Goal: Transaction & Acquisition: Register for event/course

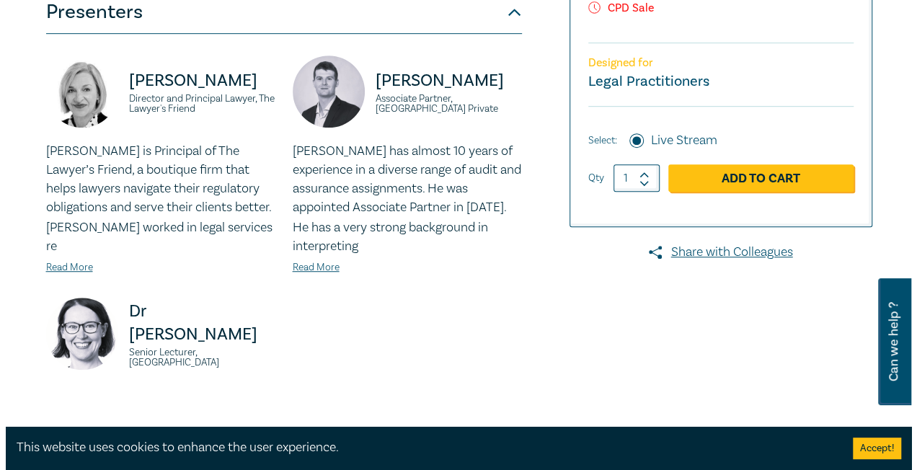
scroll to position [481, 0]
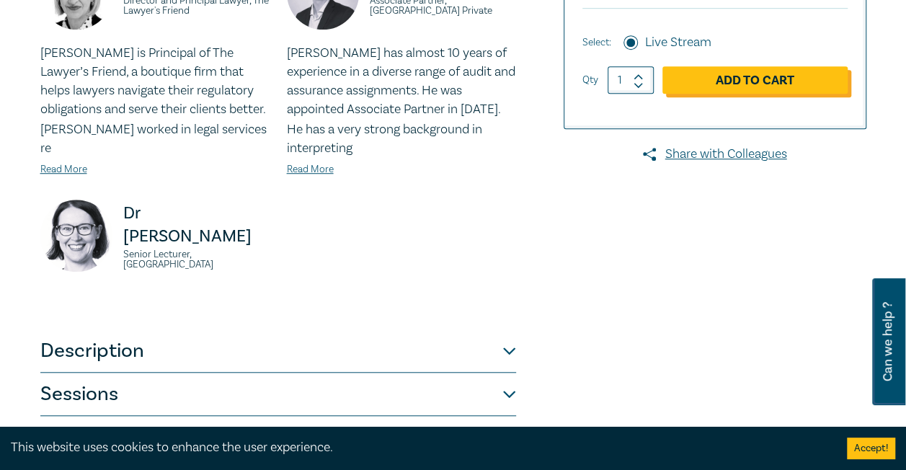
click at [739, 71] on link "Add to Cart" at bounding box center [754, 79] width 185 height 27
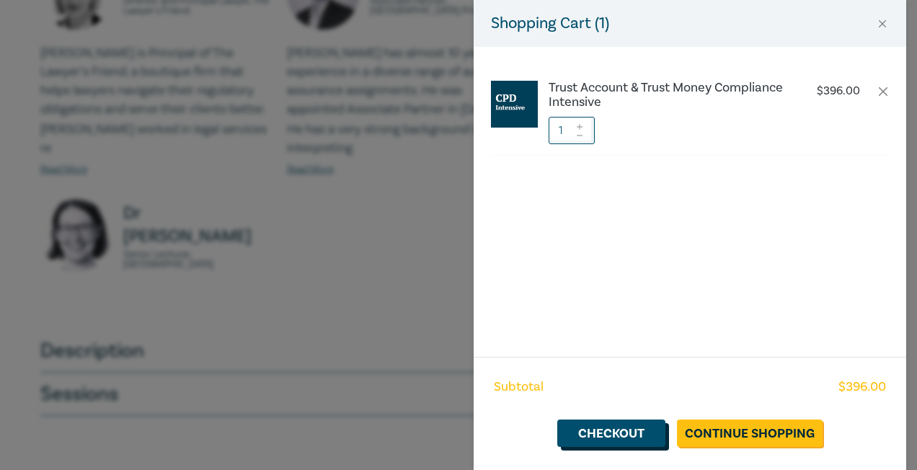
click at [635, 428] on link "Checkout" at bounding box center [611, 432] width 108 height 27
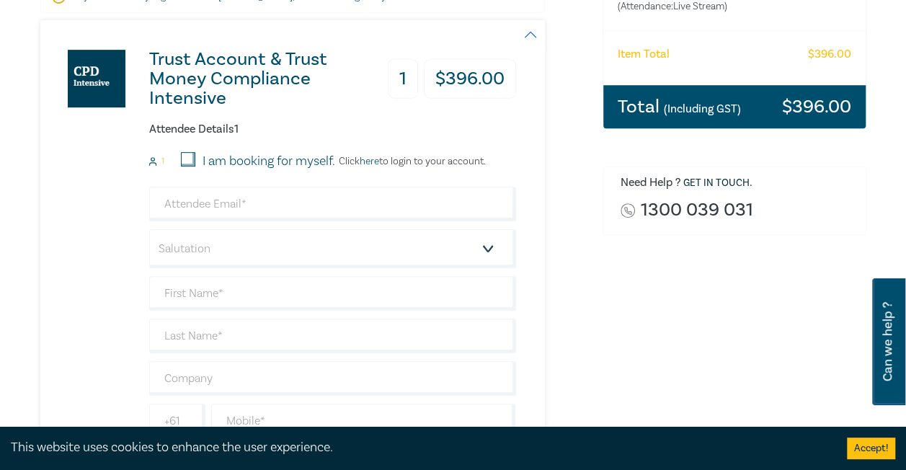
scroll to position [258, 0]
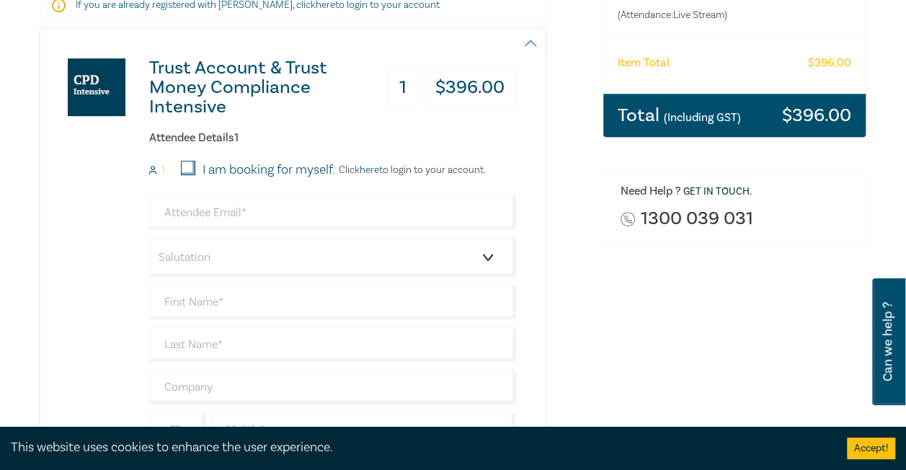
click at [190, 168] on input "I am booking for myself." at bounding box center [188, 168] width 14 height 14
checkbox input "true"
click at [199, 214] on input "email" at bounding box center [332, 212] width 367 height 35
type input "[PERSON_NAME][EMAIL_ADDRESS][PERSON_NAME][DOMAIN_NAME]"
type input "[PERSON_NAME]"
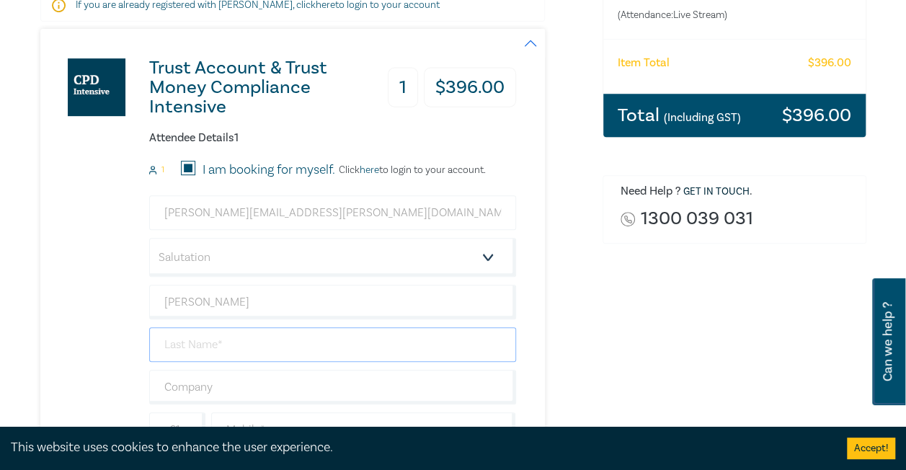
type input "[PERSON_NAME]"
type input "CANNY LEGAL PTY LTD"
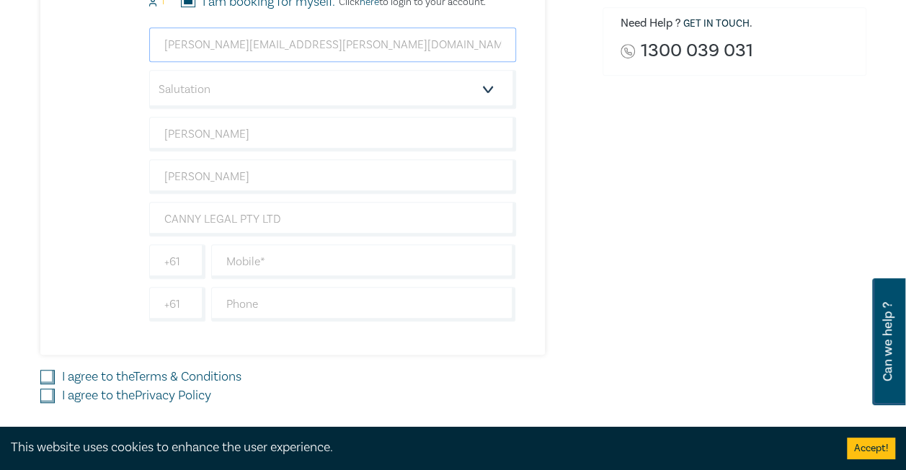
scroll to position [430, 0]
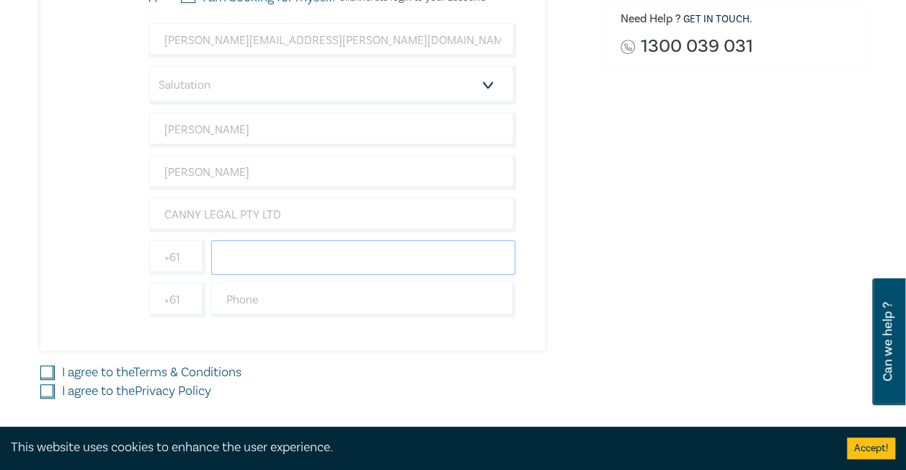
click at [225, 256] on input "text" at bounding box center [363, 257] width 305 height 35
type input "0438108477"
click at [228, 285] on input "text" at bounding box center [363, 300] width 305 height 35
type input "52789500"
click at [701, 267] on div "Order Trust Account & Trust Money Compliance Intensive (Attendance: Live Stream…" at bounding box center [734, 90] width 281 height 737
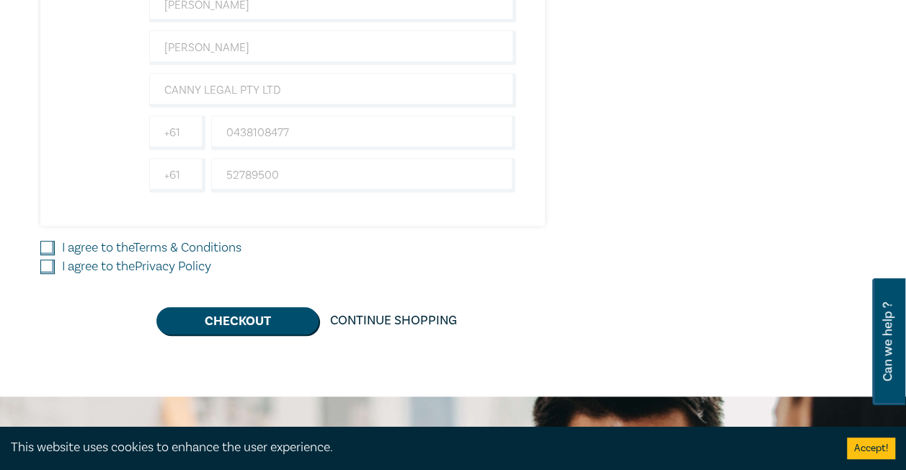
scroll to position [604, 0]
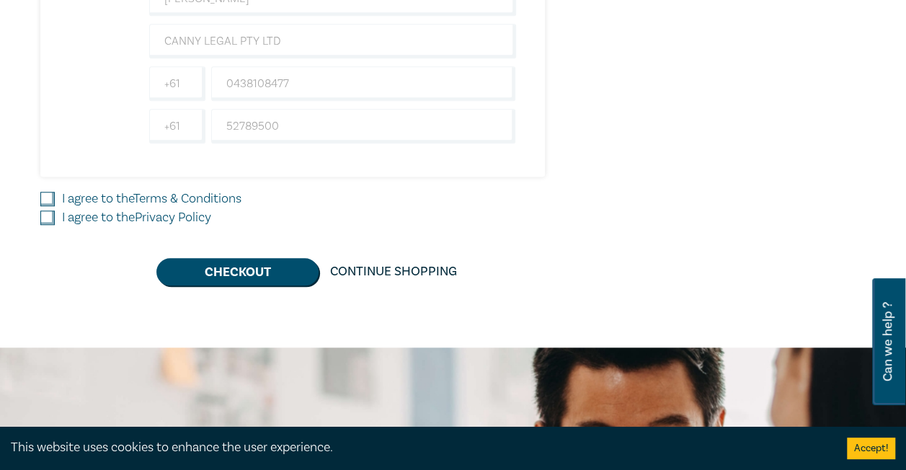
click at [51, 192] on input "I agree to the Terms & Conditions" at bounding box center [47, 199] width 14 height 14
checkbox input "true"
click at [48, 212] on input "I agree to the Privacy Policy" at bounding box center [47, 217] width 14 height 14
checkbox input "true"
click at [240, 267] on button "Checkout" at bounding box center [237, 271] width 162 height 27
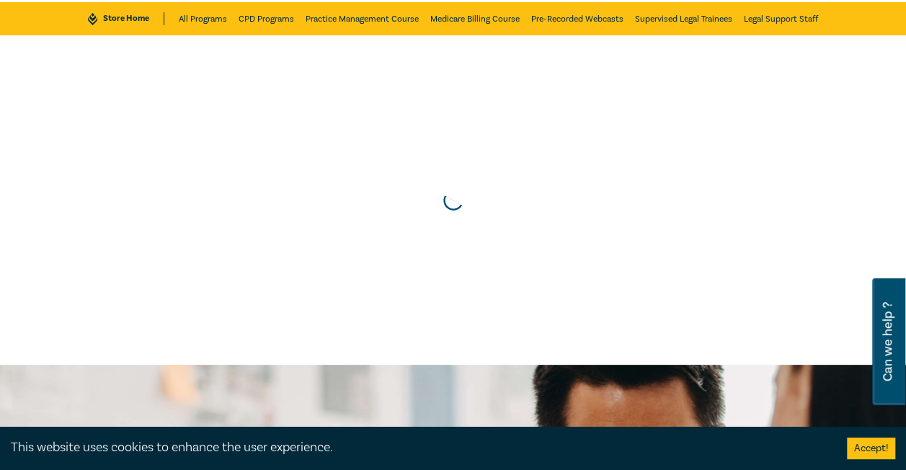
scroll to position [0, 0]
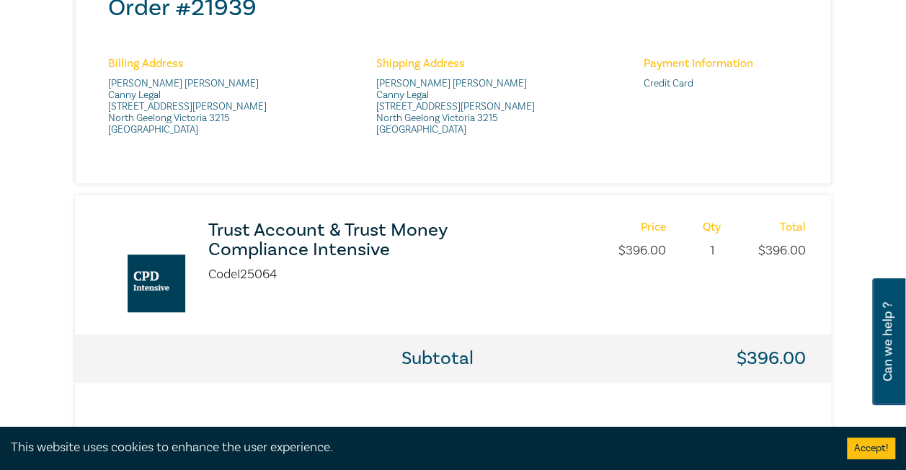
scroll to position [593, 0]
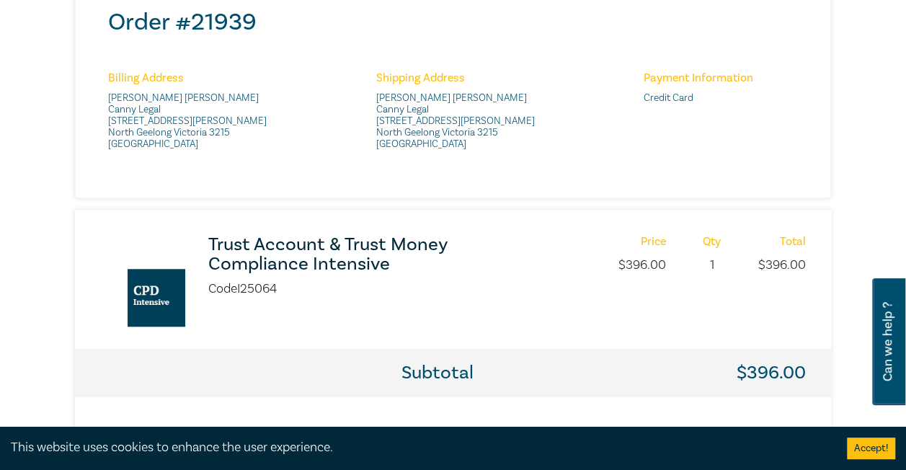
click at [869, 448] on button "Accept!" at bounding box center [871, 449] width 48 height 22
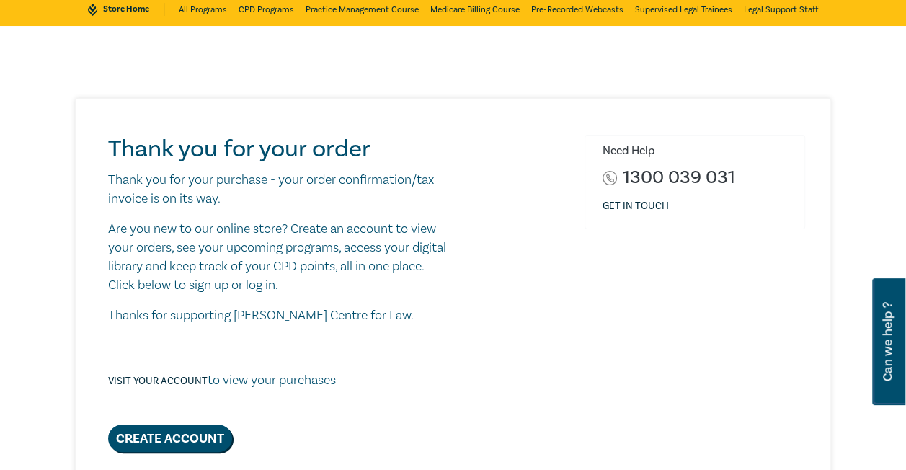
scroll to position [0, 0]
